Goal: Book appointment/travel/reservation

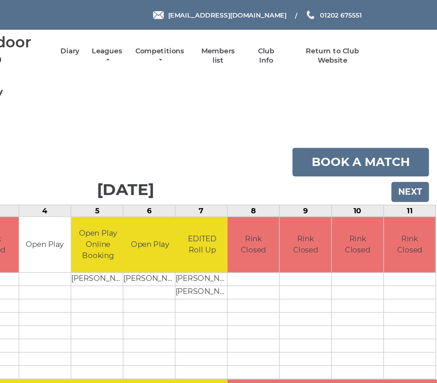
click at [405, 133] on input "Next" at bounding box center [418, 135] width 26 height 14
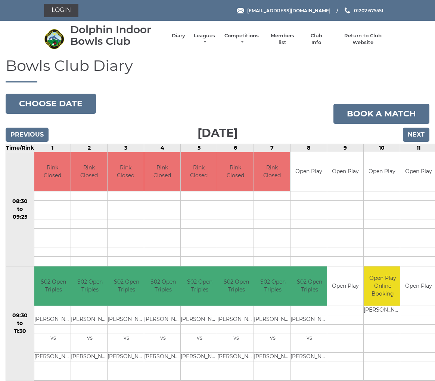
click at [54, 99] on button "Choose date" at bounding box center [51, 104] width 90 height 20
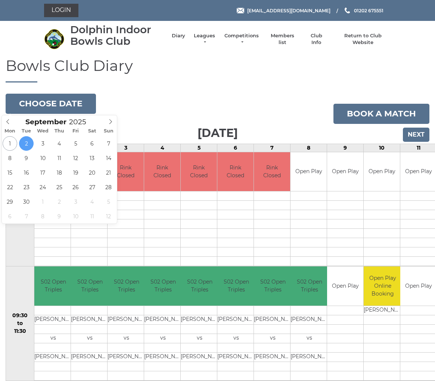
type input "2025-09-15"
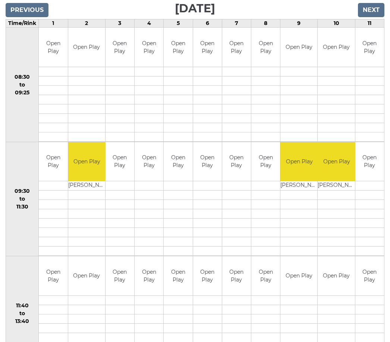
scroll to position [124, 0]
click at [373, 9] on input "Next" at bounding box center [371, 10] width 26 height 14
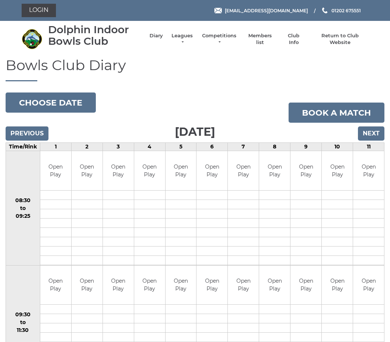
click at [374, 133] on input "Next" at bounding box center [371, 133] width 26 height 14
click at [370, 138] on input "Next" at bounding box center [371, 133] width 26 height 14
click at [369, 136] on input "Next" at bounding box center [371, 133] width 26 height 14
click at [47, 106] on button "Choose date" at bounding box center [51, 103] width 90 height 20
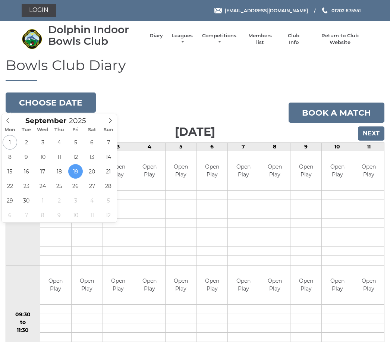
type input "[DATE]"
